Goal: Transaction & Acquisition: Book appointment/travel/reservation

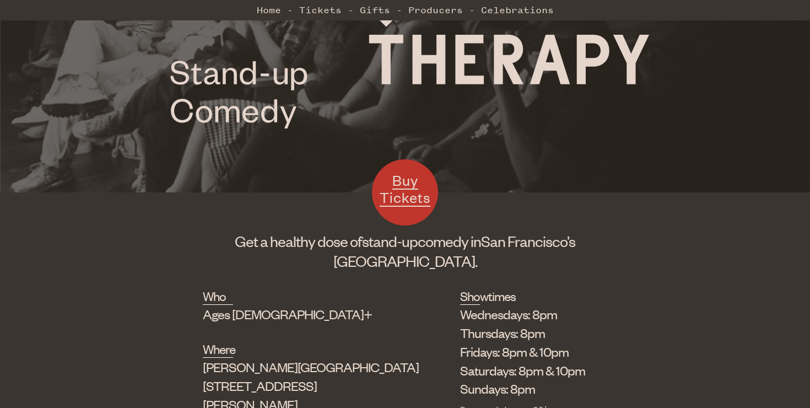
scroll to position [218, 0]
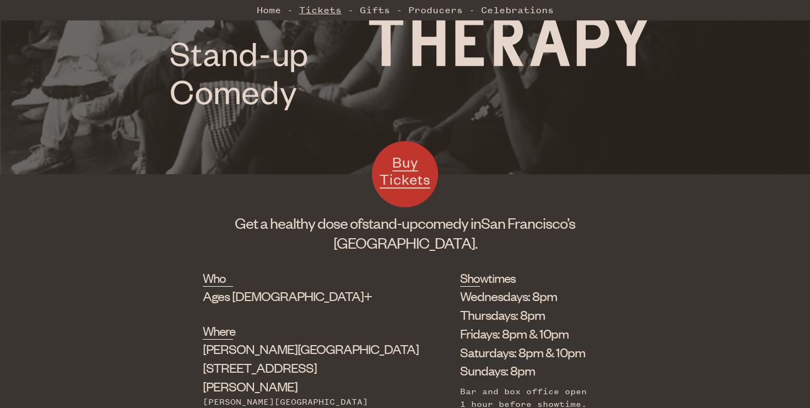
click at [340, 11] on link "Tickets" at bounding box center [320, 10] width 42 height 22
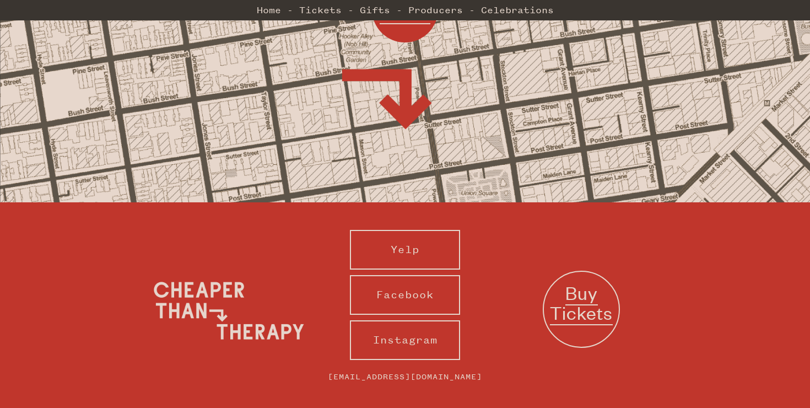
scroll to position [1113, 0]
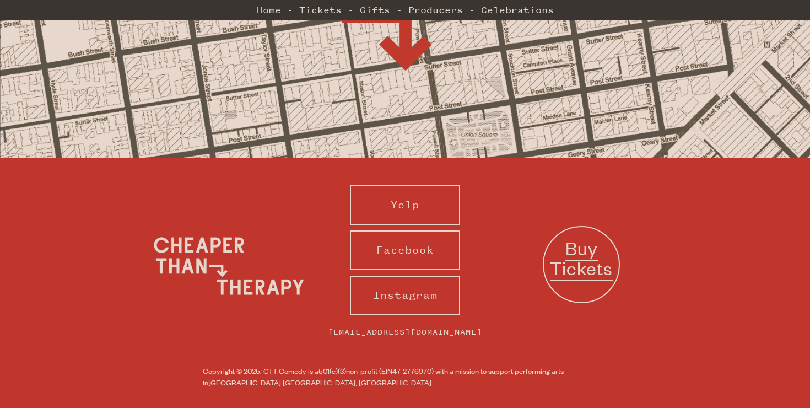
scroll to position [447, 0]
